Goal: Information Seeking & Learning: Learn about a topic

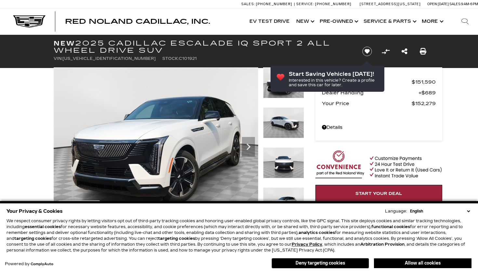
click at [291, 124] on img at bounding box center [283, 122] width 41 height 31
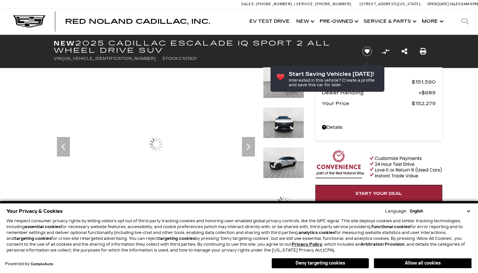
click at [280, 158] on img at bounding box center [283, 162] width 41 height 31
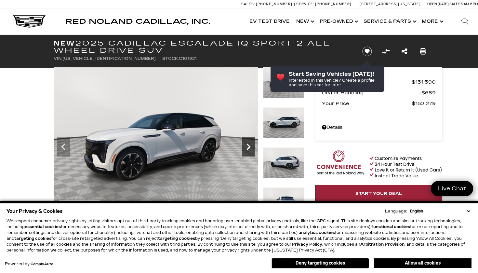
click at [251, 145] on icon "Next" at bounding box center [248, 146] width 13 height 13
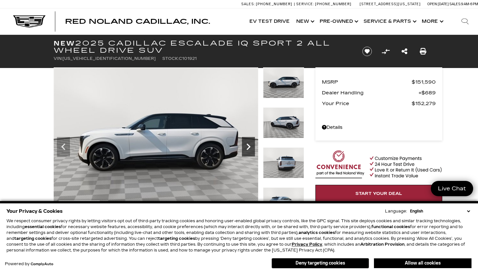
click at [251, 146] on icon "Next" at bounding box center [248, 146] width 13 height 13
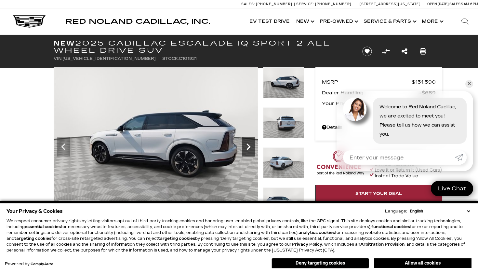
click at [248, 147] on icon "Next" at bounding box center [248, 146] width 13 height 13
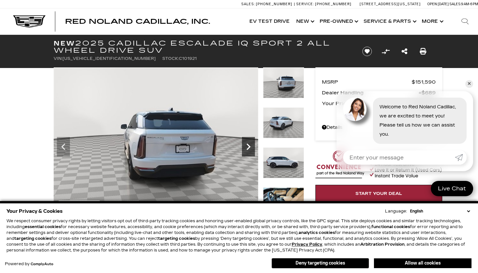
click at [248, 147] on icon "Next" at bounding box center [248, 146] width 13 height 13
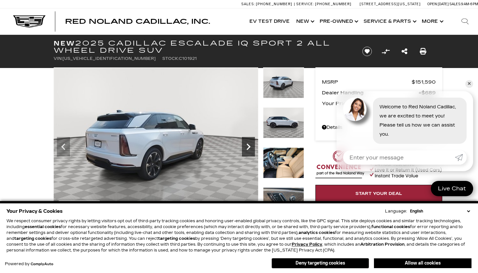
click at [250, 146] on icon "Next" at bounding box center [248, 146] width 4 height 7
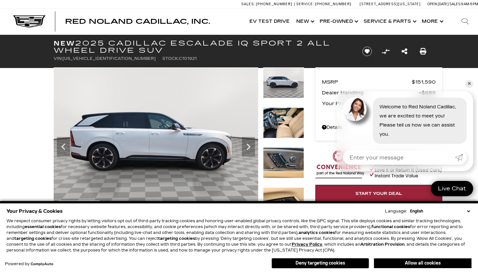
click at [283, 131] on img at bounding box center [283, 122] width 41 height 31
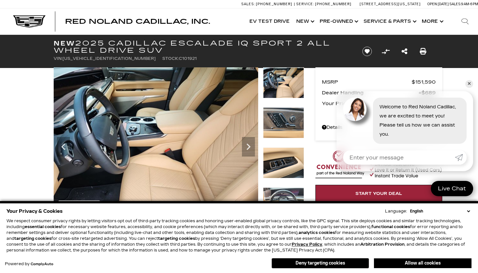
click at [281, 161] on img at bounding box center [283, 162] width 41 height 31
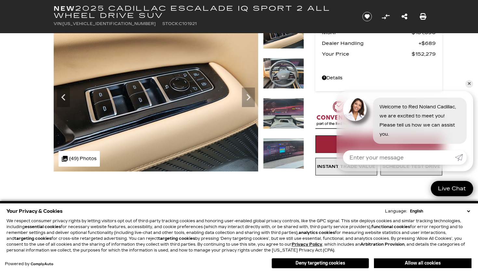
scroll to position [53, 0]
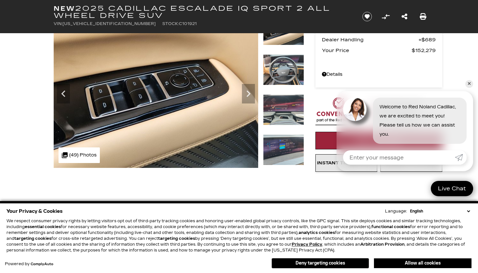
click at [280, 149] on img at bounding box center [283, 149] width 41 height 31
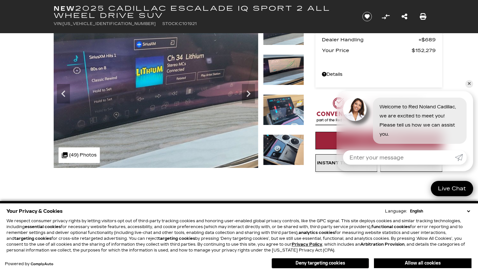
click at [283, 155] on img at bounding box center [283, 149] width 41 height 31
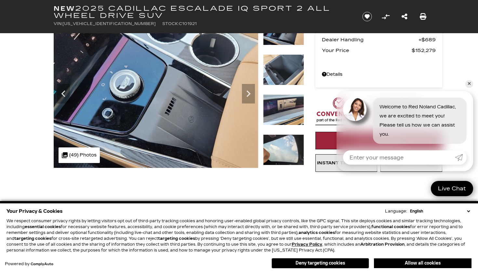
click at [283, 155] on img at bounding box center [283, 149] width 41 height 31
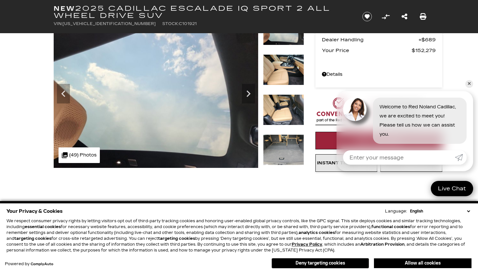
click at [284, 153] on img at bounding box center [283, 149] width 41 height 31
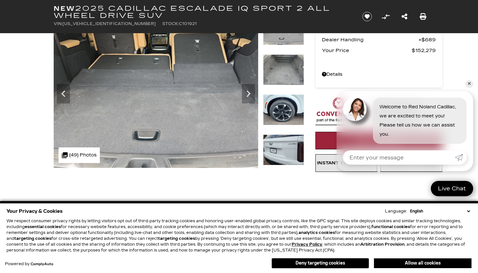
click at [284, 153] on img at bounding box center [283, 149] width 41 height 31
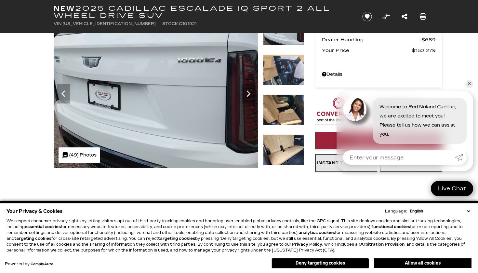
click at [284, 152] on img at bounding box center [283, 149] width 41 height 31
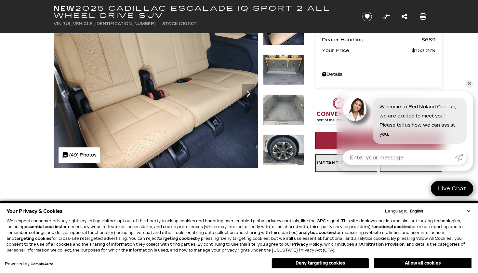
click at [281, 149] on img at bounding box center [283, 149] width 41 height 31
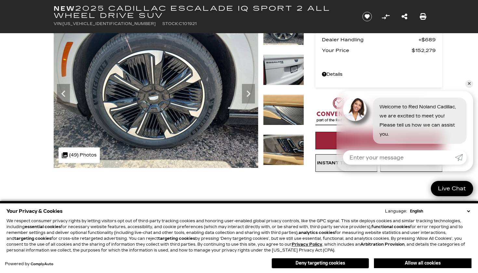
click at [286, 75] on img at bounding box center [283, 69] width 41 height 31
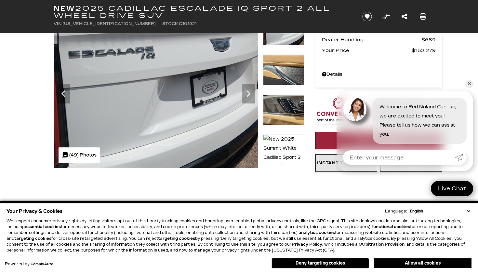
click at [283, 145] on img at bounding box center [283, 152] width 41 height 37
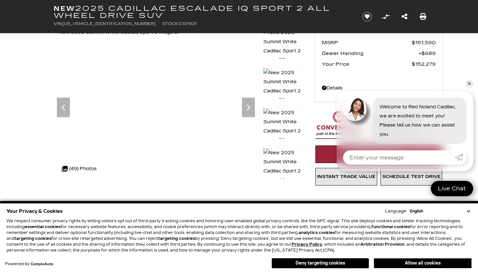
scroll to position [45, 0]
